Goal: Register for event/course

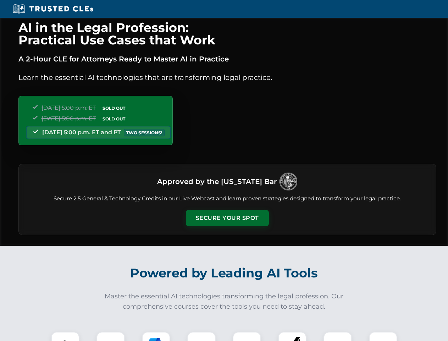
click at [227, 218] on button "Secure Your Spot" at bounding box center [227, 218] width 83 height 16
click at [65, 336] on img at bounding box center [65, 345] width 21 height 21
